Goal: Task Accomplishment & Management: Manage account settings

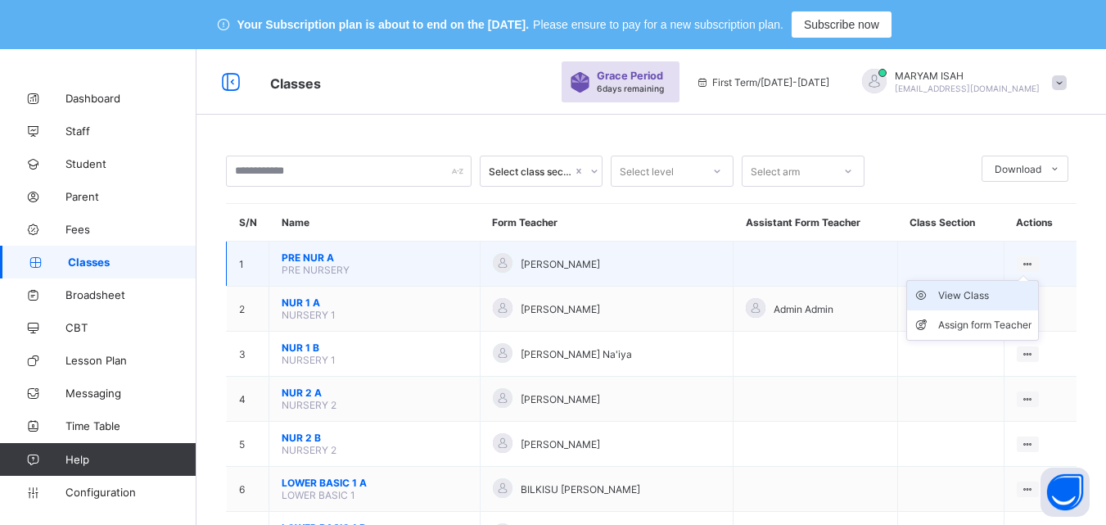
click at [986, 300] on div "View Class" at bounding box center [984, 295] width 93 height 16
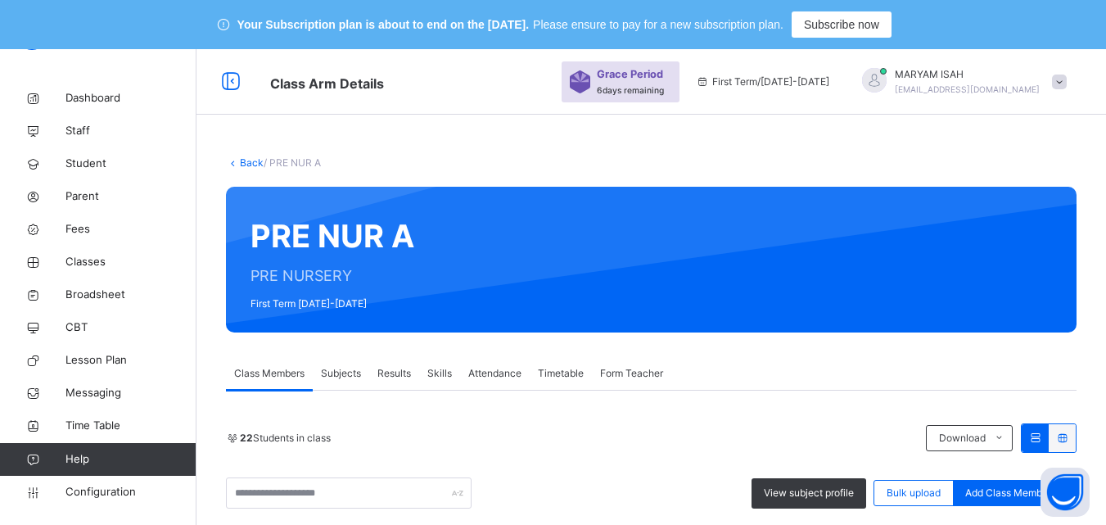
click at [255, 160] on link "Back" at bounding box center [252, 162] width 24 height 12
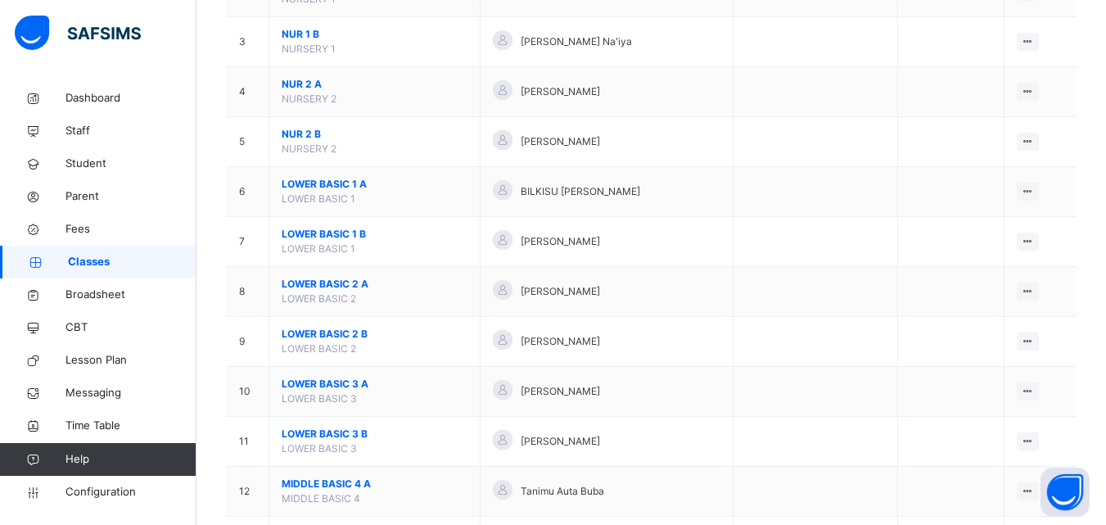
scroll to position [328, 0]
click at [97, 123] on span "Staff" at bounding box center [130, 131] width 131 height 16
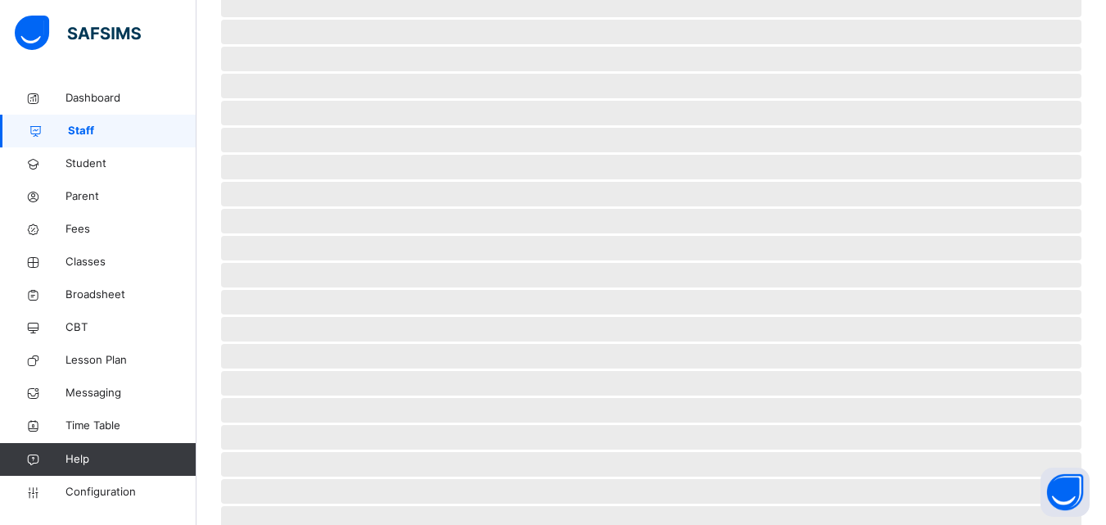
click at [97, 123] on span "Staff" at bounding box center [132, 131] width 129 height 16
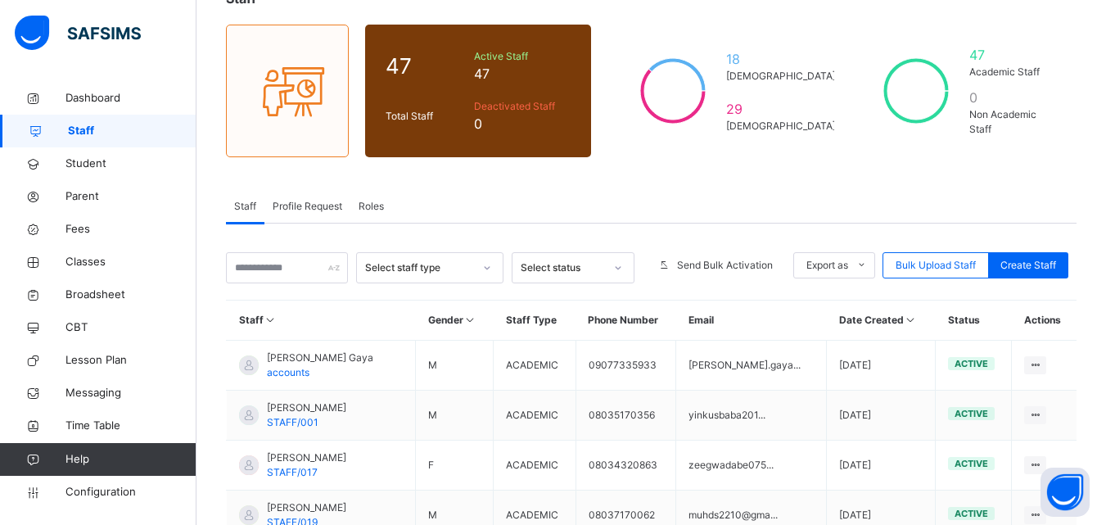
scroll to position [176, 0]
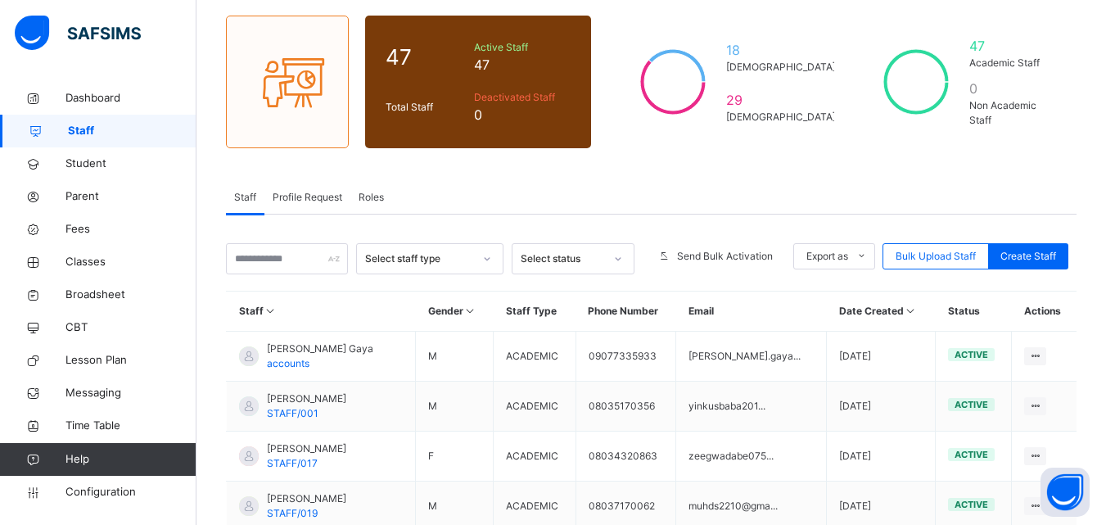
click at [318, 191] on span "Profile Request" at bounding box center [308, 197] width 70 height 15
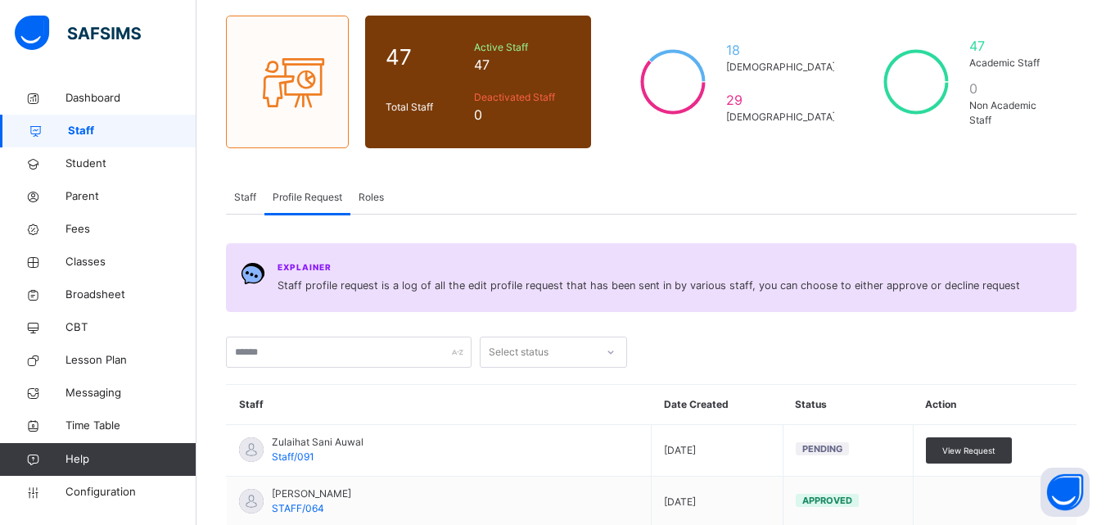
click at [318, 191] on span "Profile Request" at bounding box center [308, 197] width 70 height 15
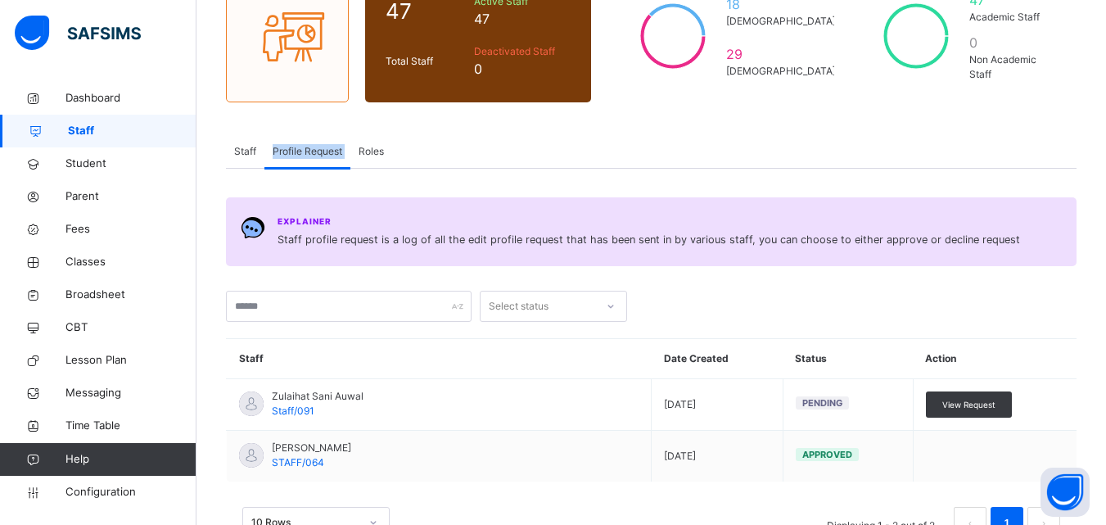
scroll to position [278, 0]
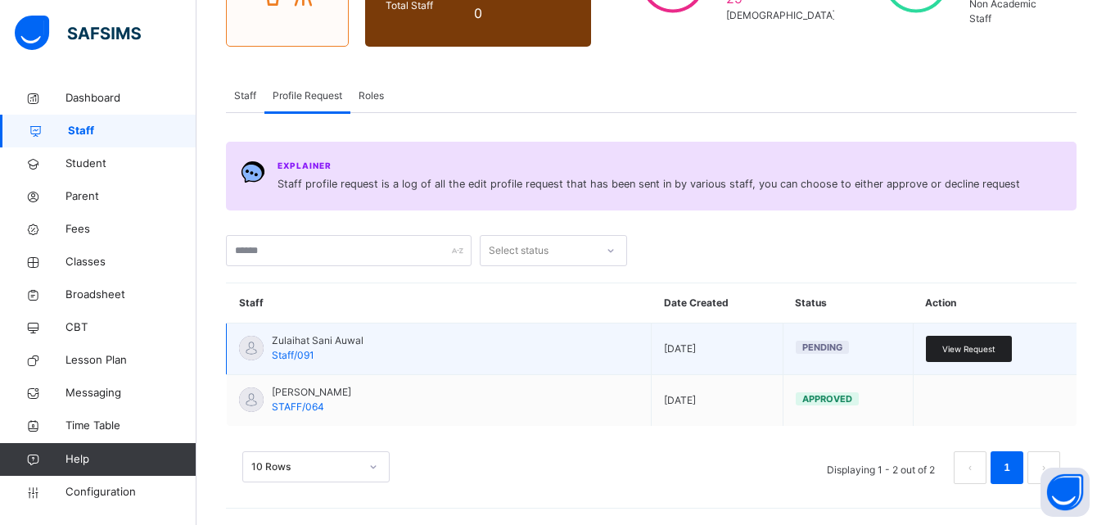
click at [985, 345] on span "View Request" at bounding box center [968, 349] width 53 height 12
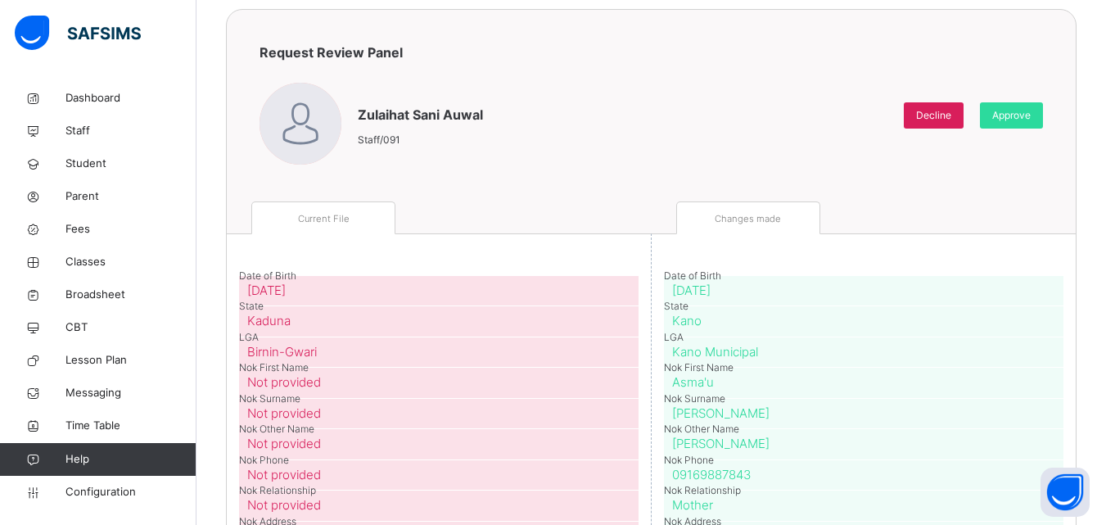
scroll to position [177, 0]
click at [1031, 120] on span "Approve" at bounding box center [1011, 116] width 38 height 15
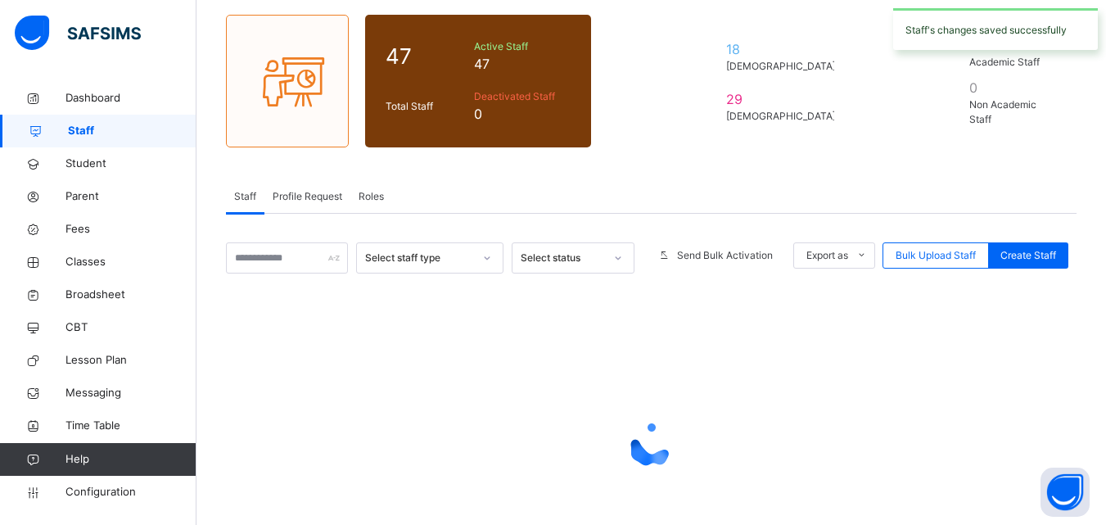
scroll to position [276, 0]
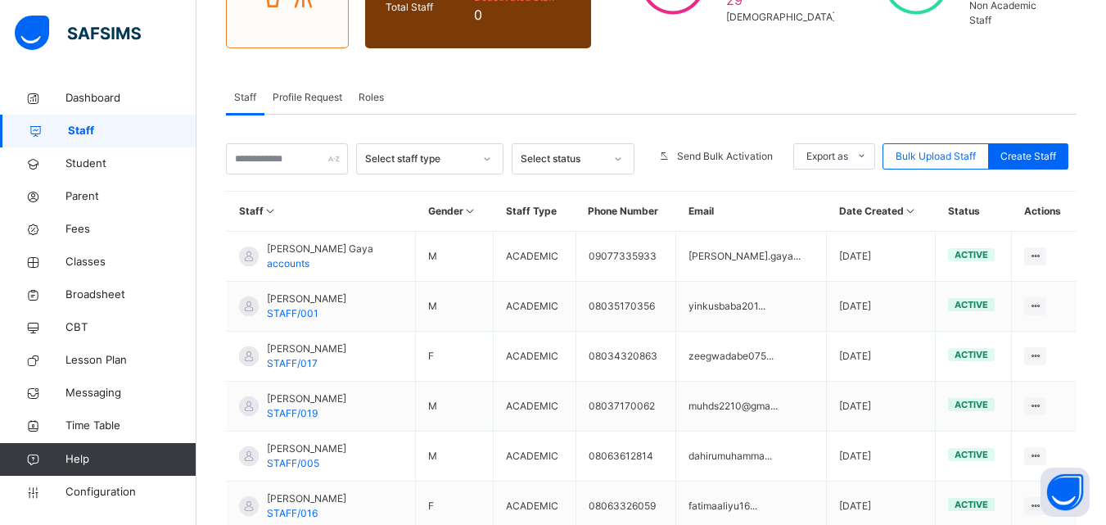
click at [318, 97] on span "Profile Request" at bounding box center [308, 97] width 70 height 15
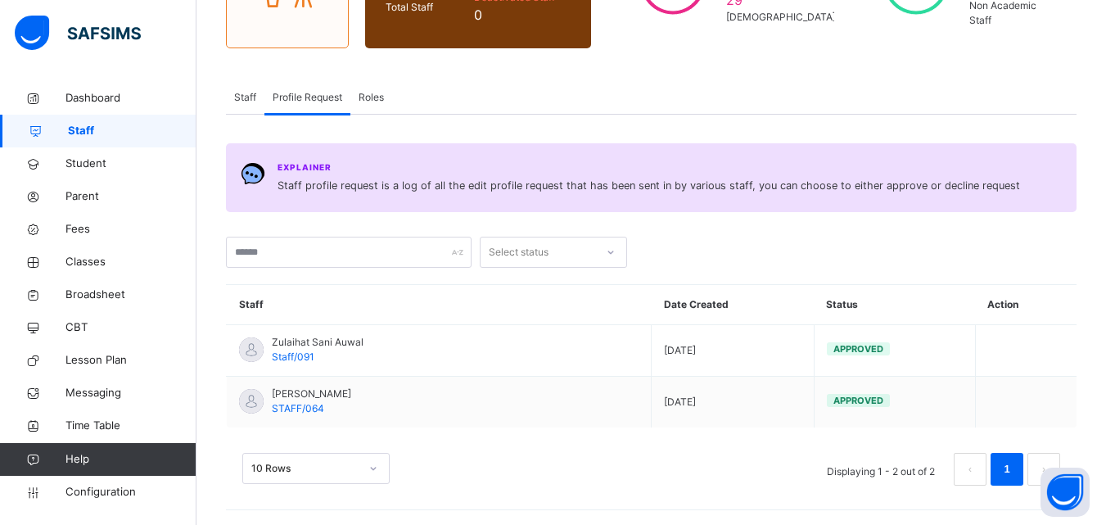
click at [376, 93] on span "Roles" at bounding box center [371, 97] width 25 height 15
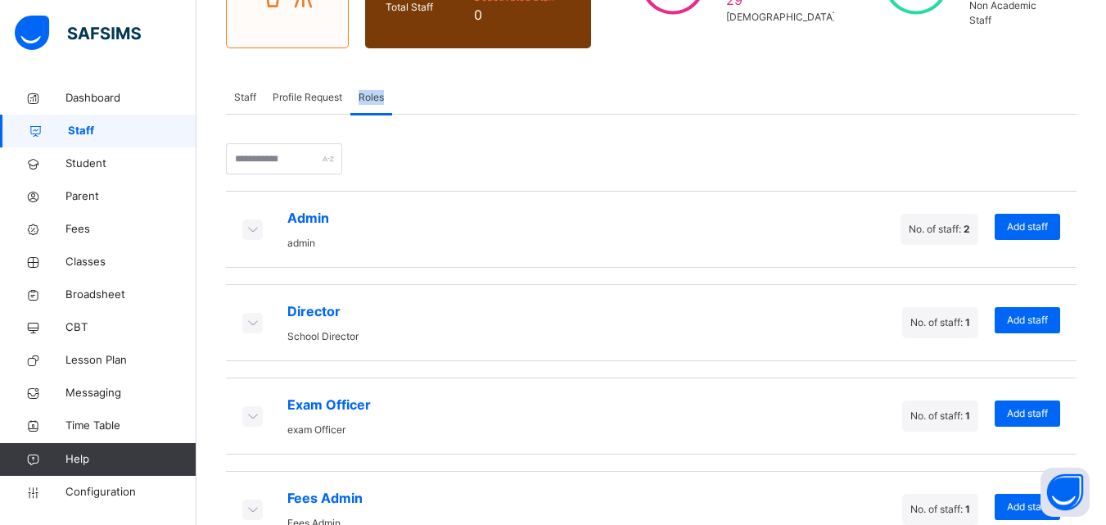
click at [376, 93] on span "Roles" at bounding box center [371, 97] width 25 height 15
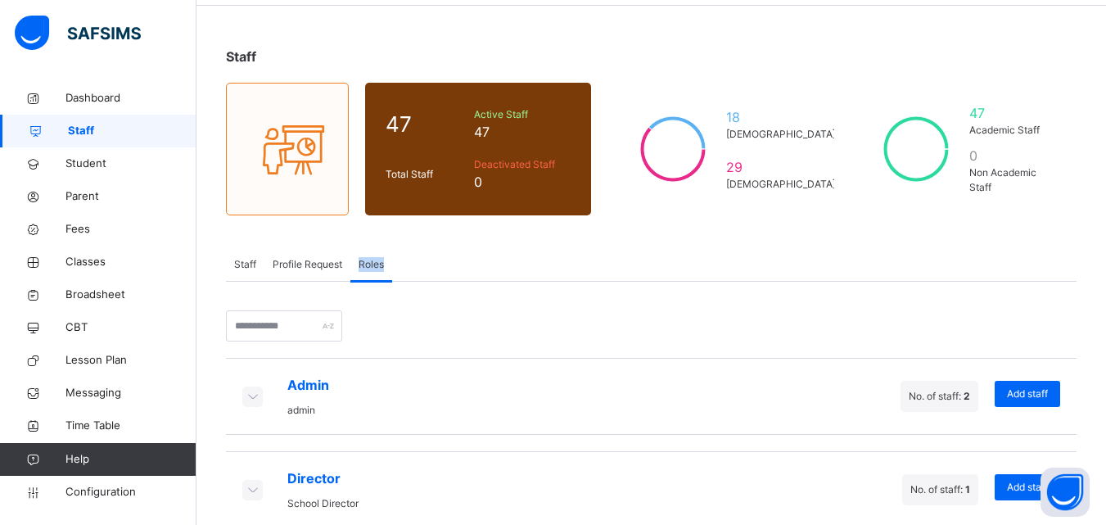
scroll to position [0, 0]
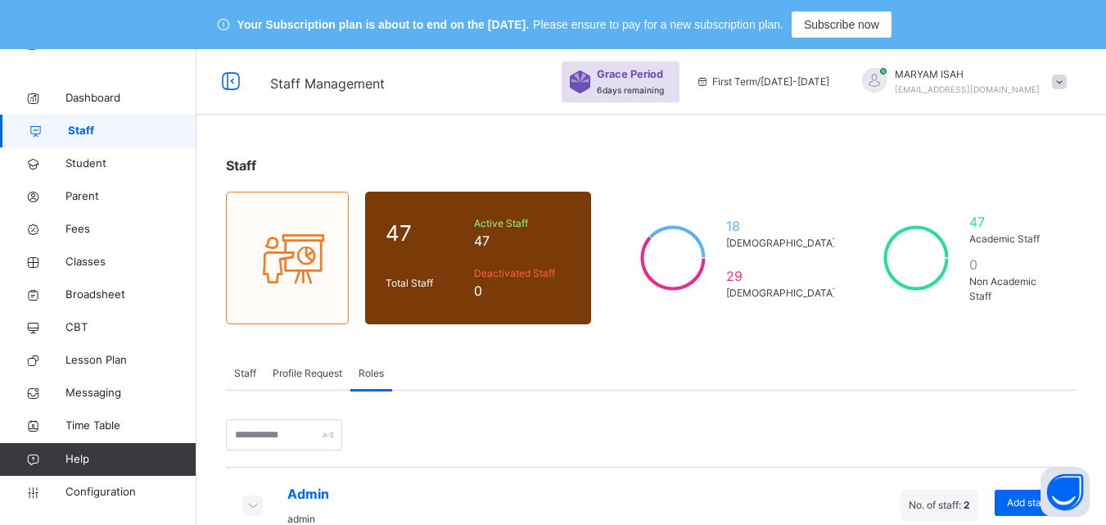
click at [252, 366] on span "Staff" at bounding box center [245, 373] width 22 height 15
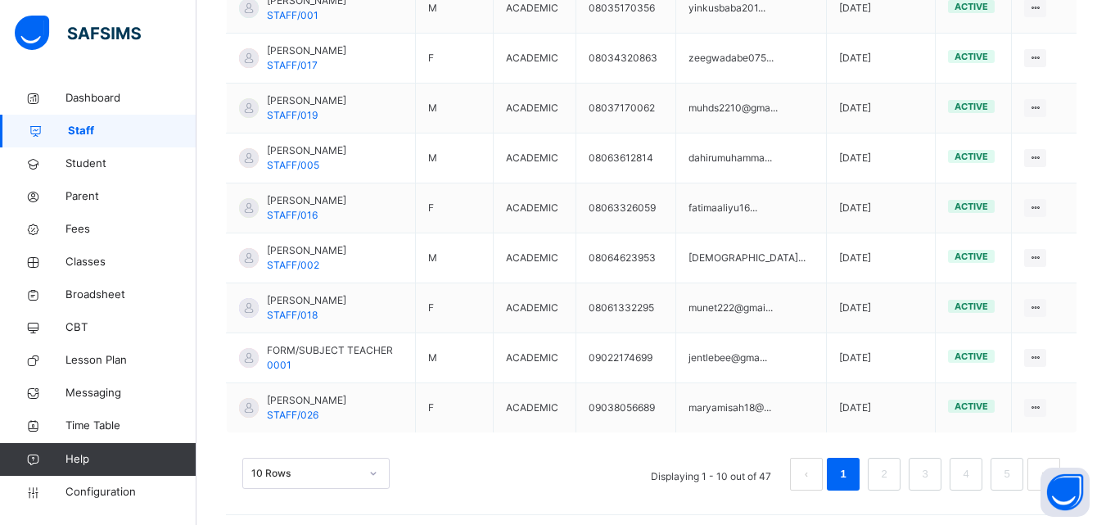
scroll to position [580, 0]
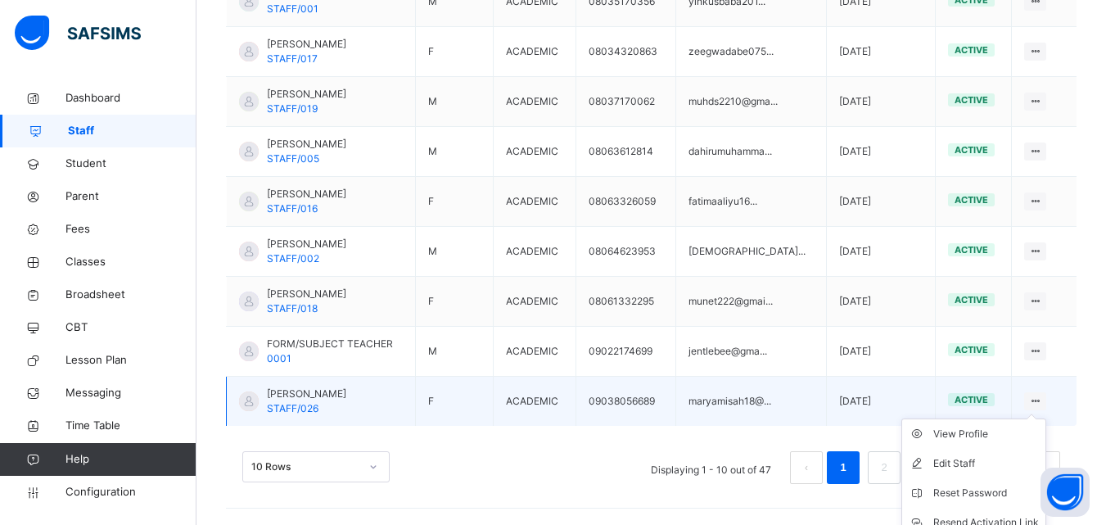
click at [1046, 418] on ul "View Profile Edit Staff Reset Password Resend Activation Link Change Email Dele…" at bounding box center [973, 507] width 145 height 178
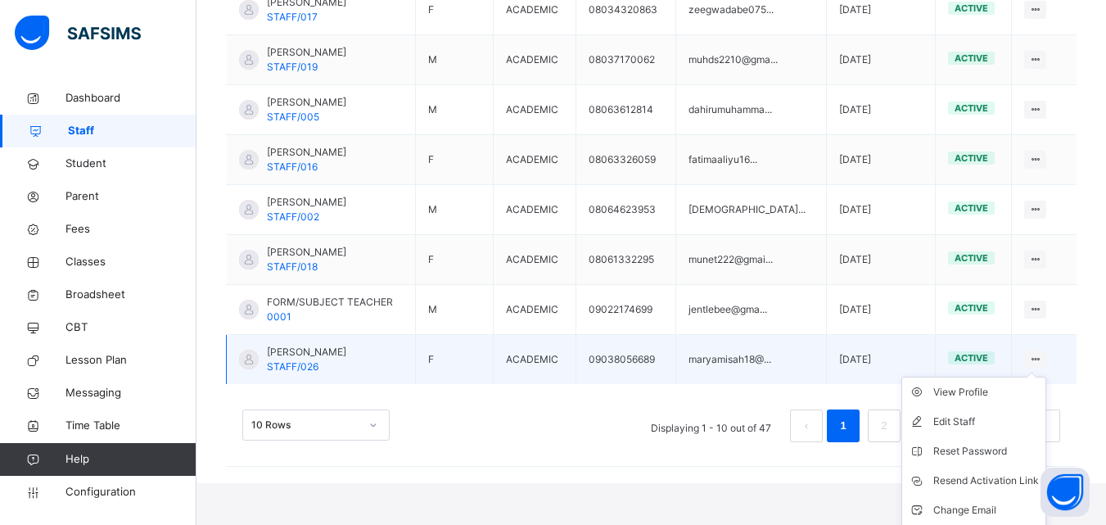
scroll to position [652, 0]
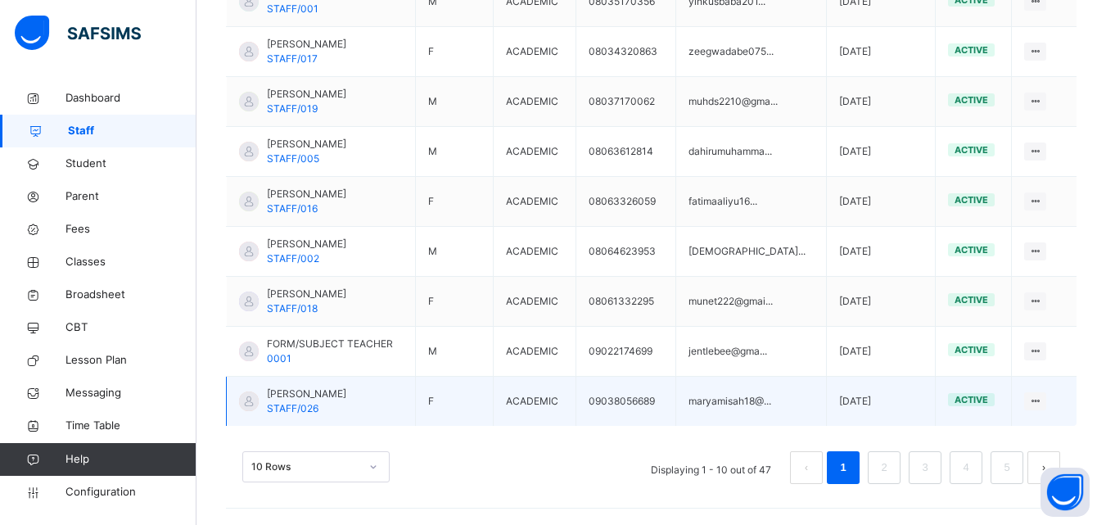
click at [676, 383] on td "09038056689" at bounding box center [626, 402] width 101 height 50
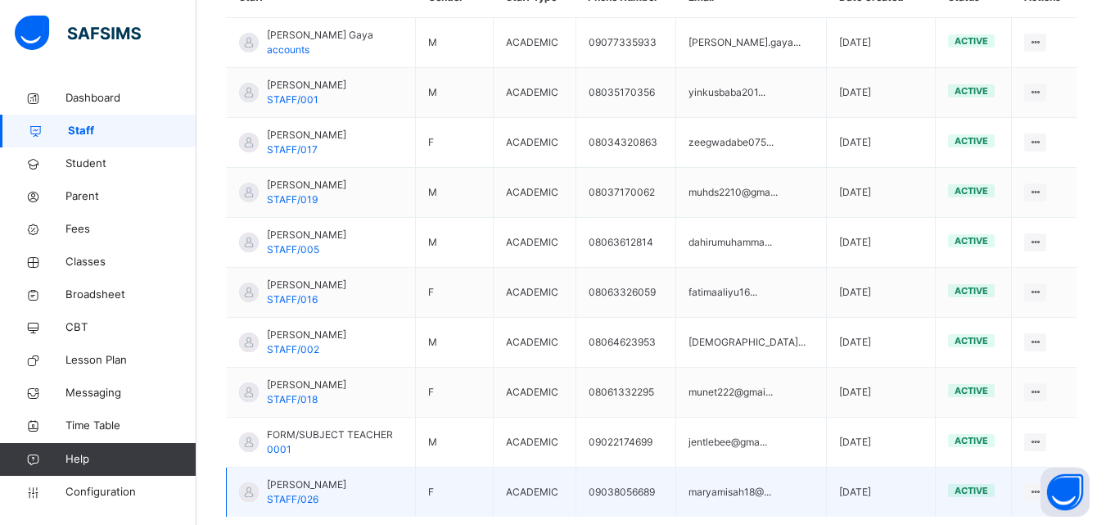
scroll to position [0, 0]
